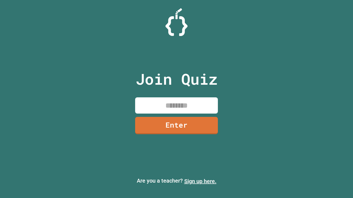
click at [200, 182] on link "Sign up here." at bounding box center [200, 181] width 32 height 7
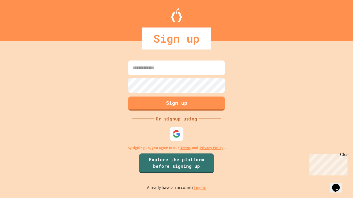
click at [200, 188] on link "Log in." at bounding box center [199, 188] width 13 height 6
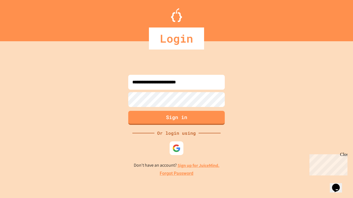
type input "**********"
